Goal: Book appointment/travel/reservation

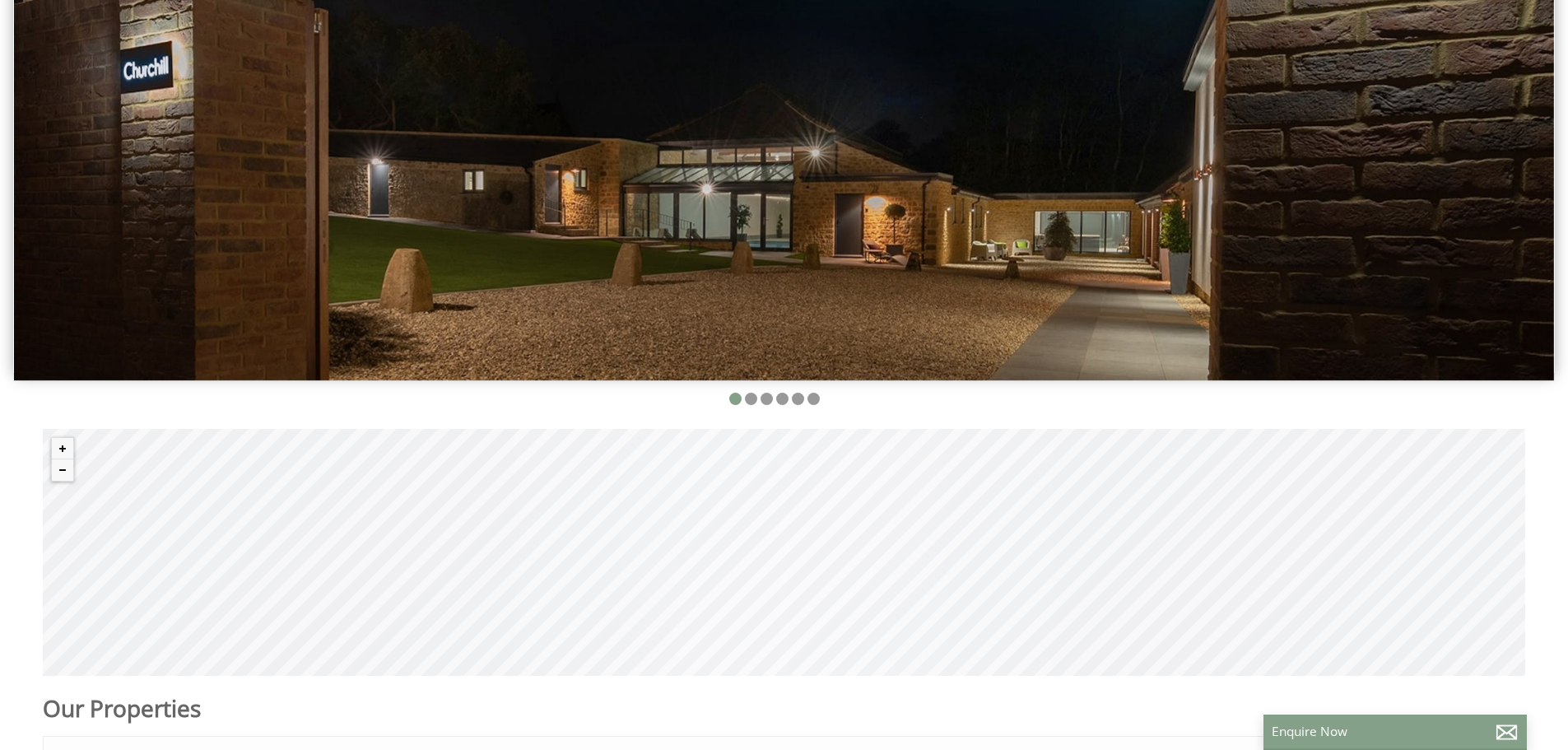
scroll to position [412, 0]
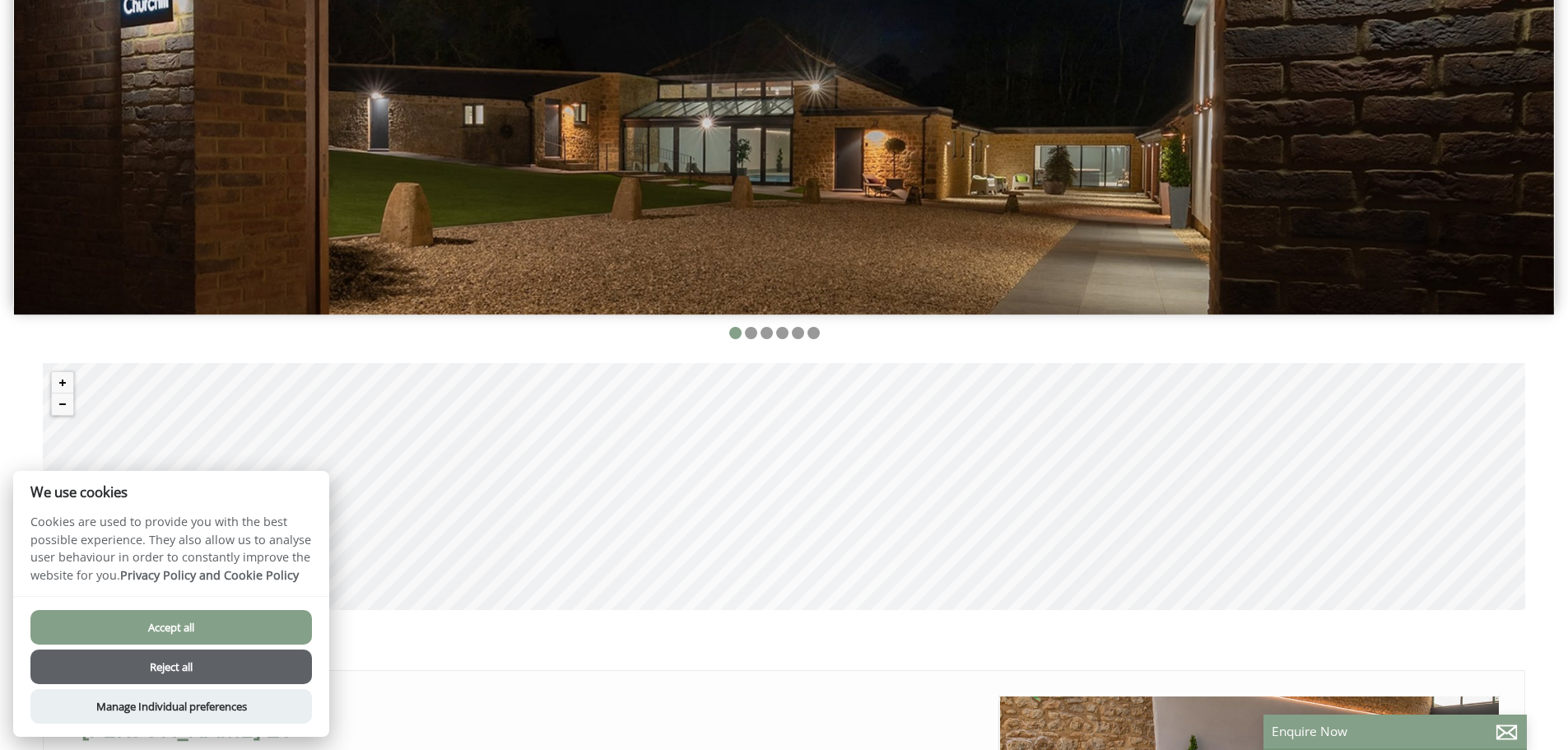
click at [236, 625] on button "Accept all" at bounding box center [171, 627] width 282 height 35
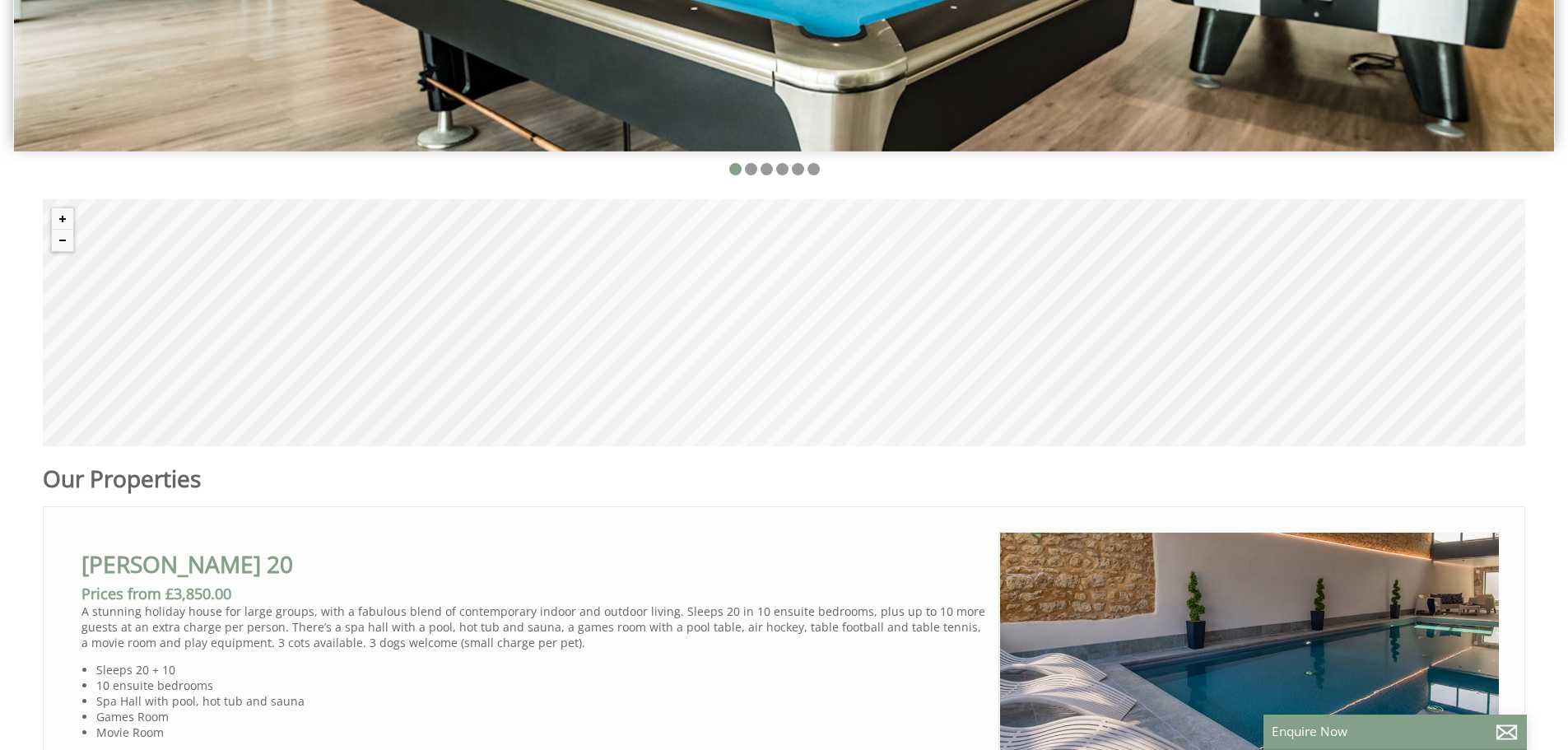
scroll to position [329, 0]
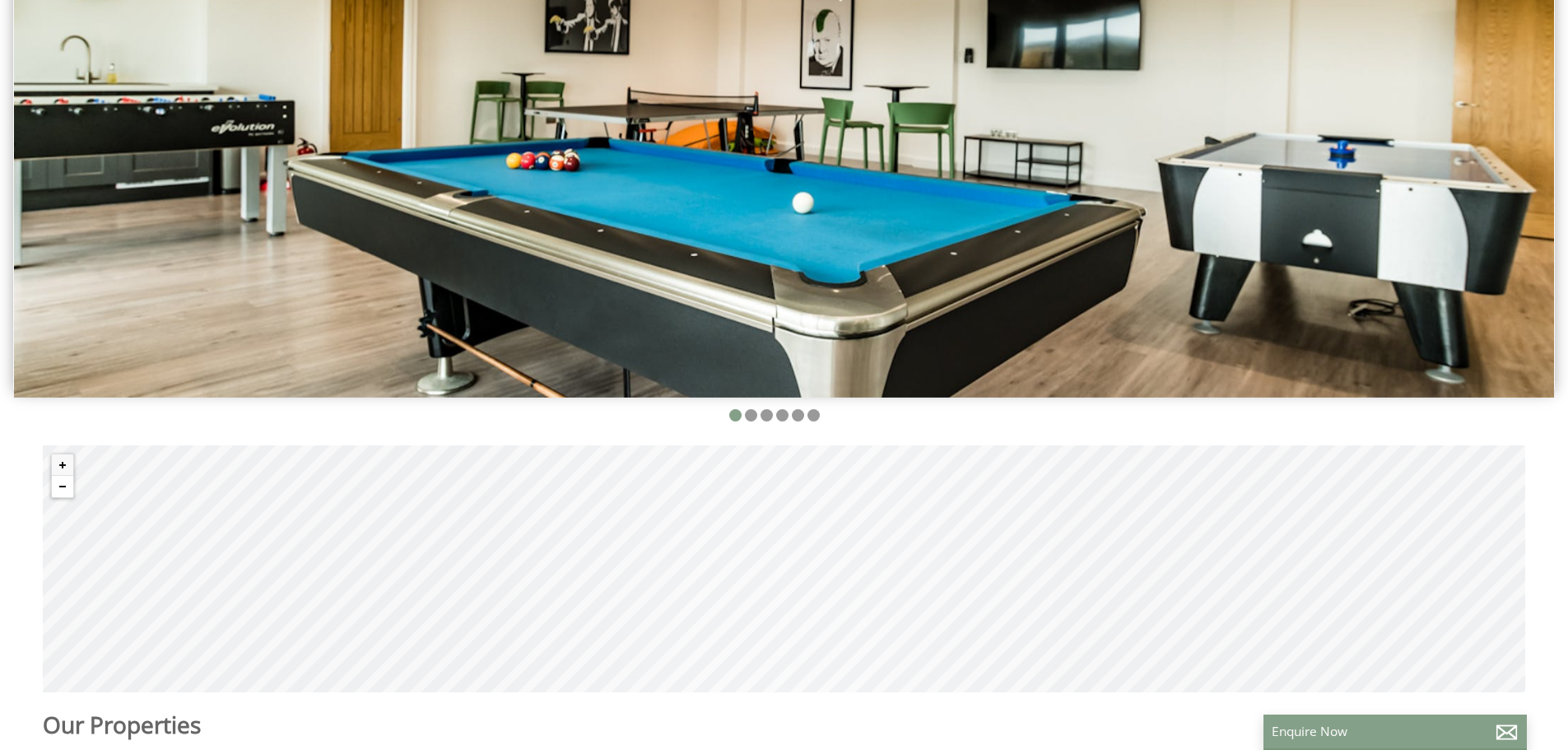
click at [58, 488] on button "Zoom out" at bounding box center [63, 486] width 22 height 22
click at [59, 488] on button "Zoom out" at bounding box center [63, 486] width 22 height 22
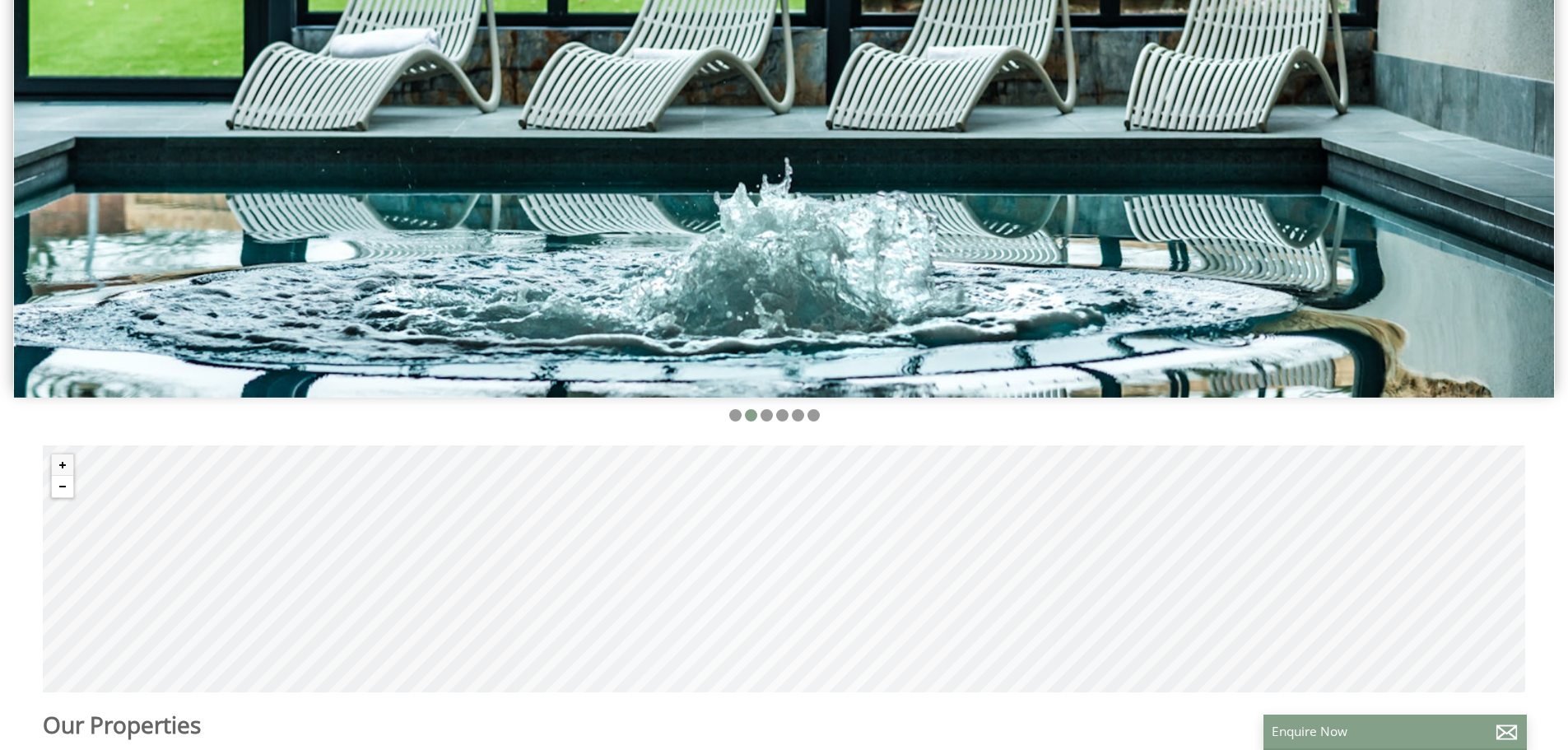
click at [59, 488] on button "Zoom out" at bounding box center [63, 486] width 22 height 22
